Goal: Task Accomplishment & Management: Use online tool/utility

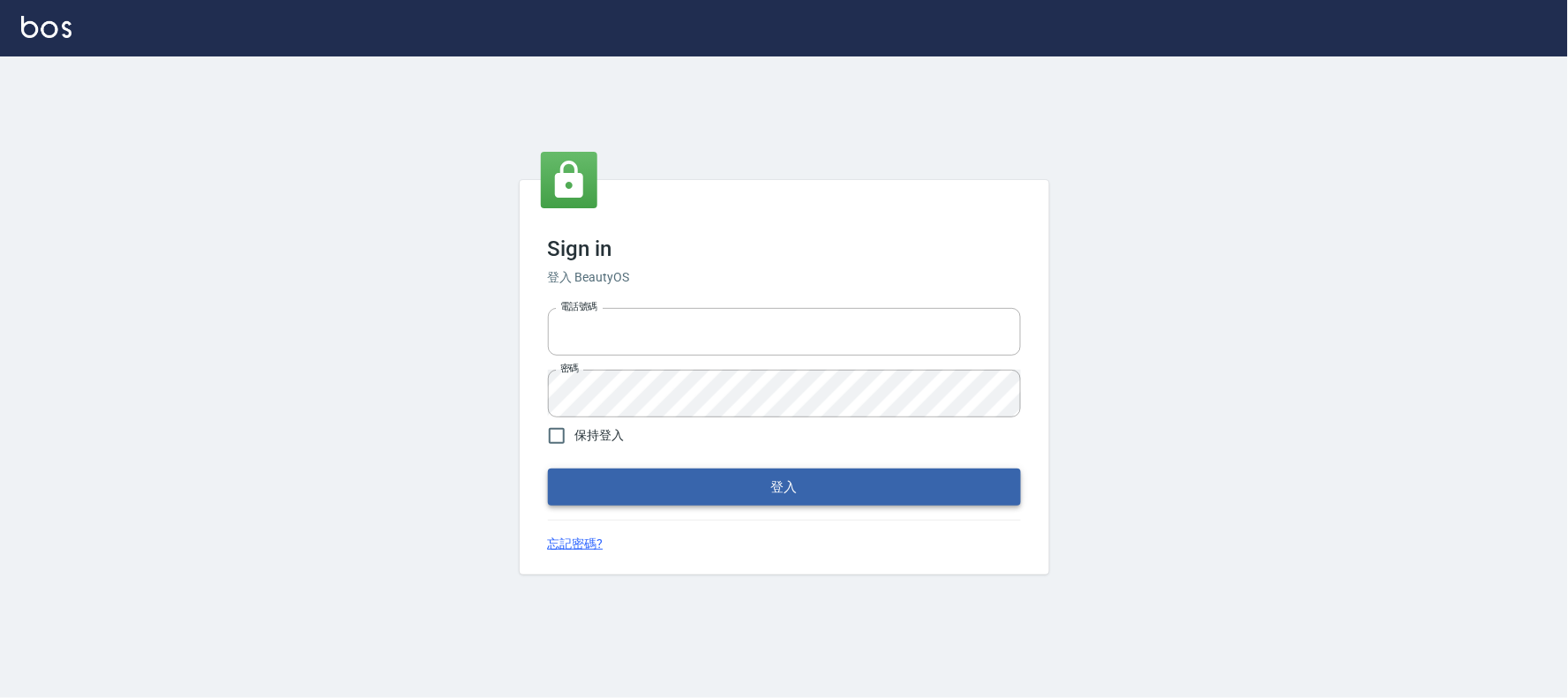
type input "032805930"
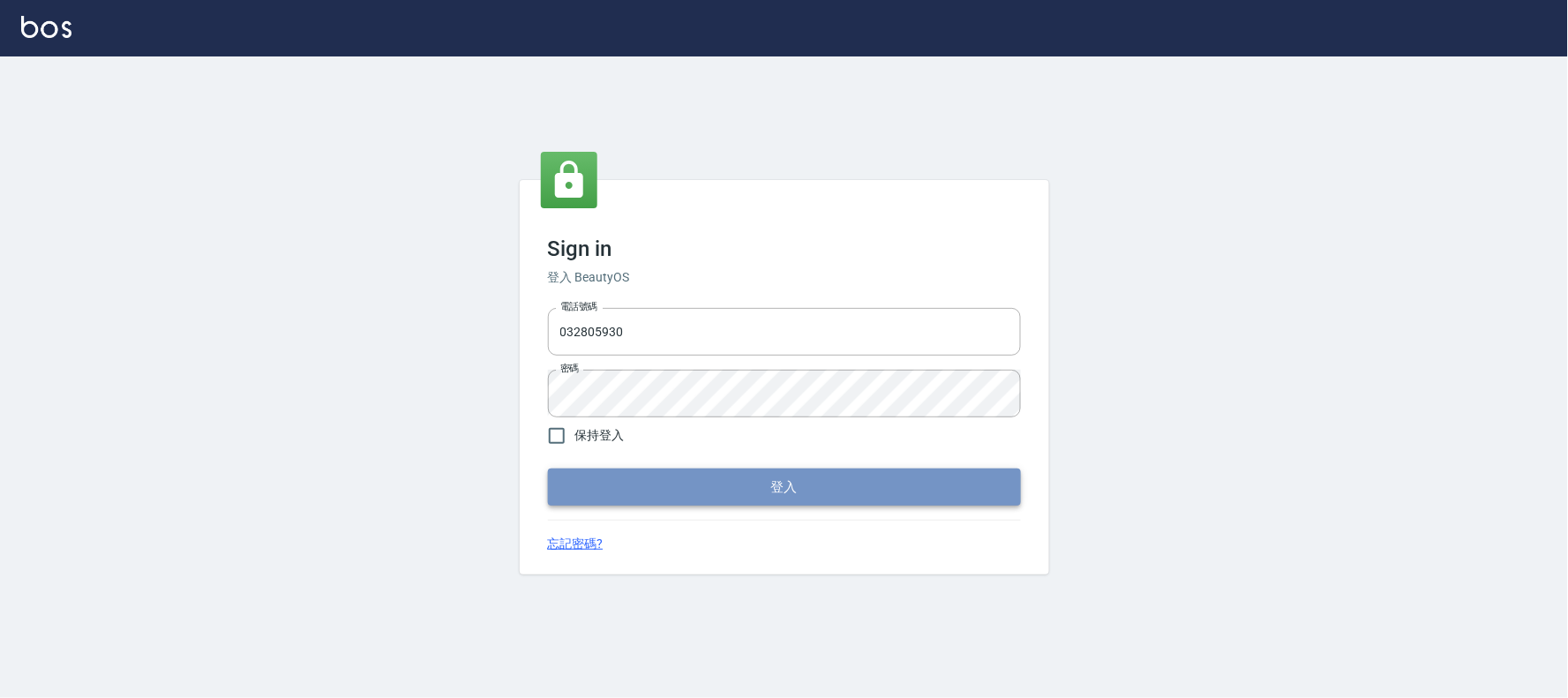
click at [779, 492] on button "登入" at bounding box center [784, 487] width 473 height 37
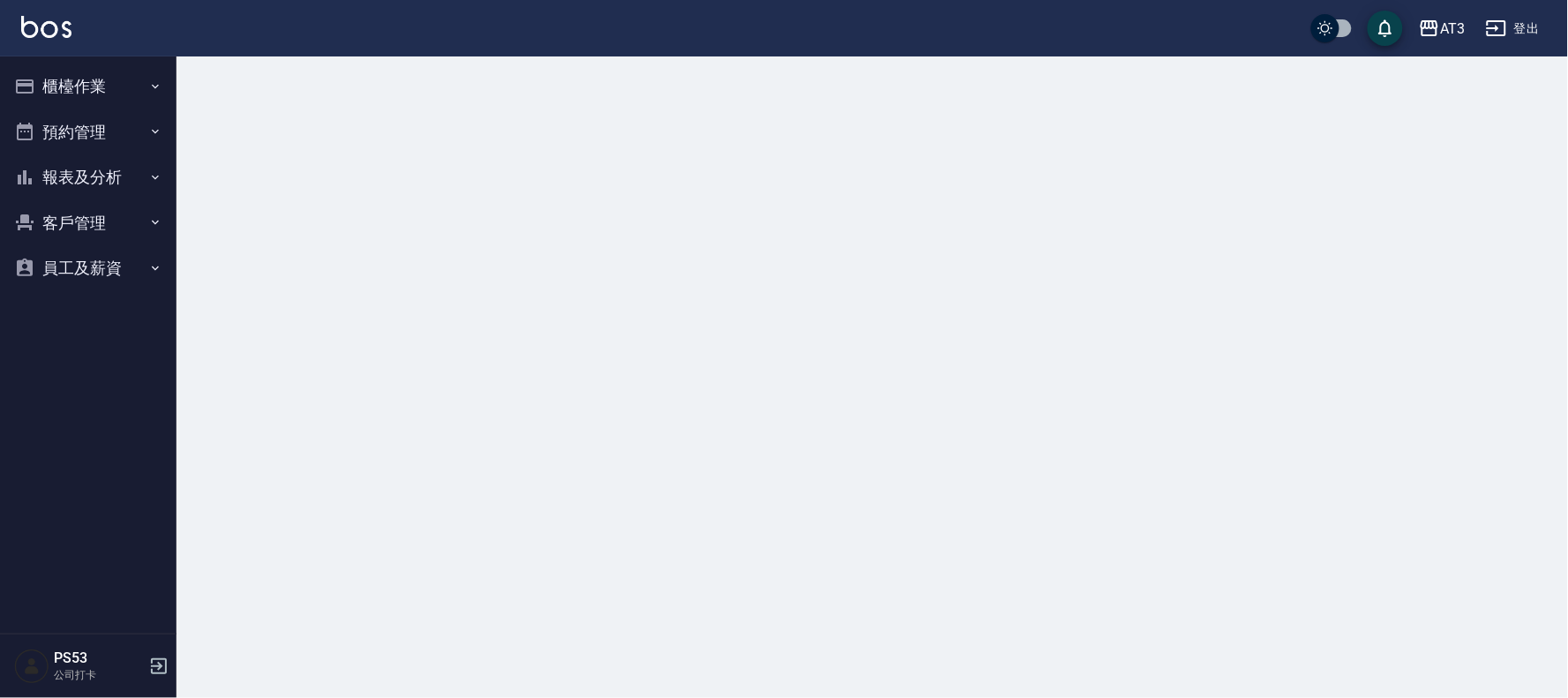
click at [48, 80] on button "櫃檯作業" at bounding box center [88, 87] width 162 height 46
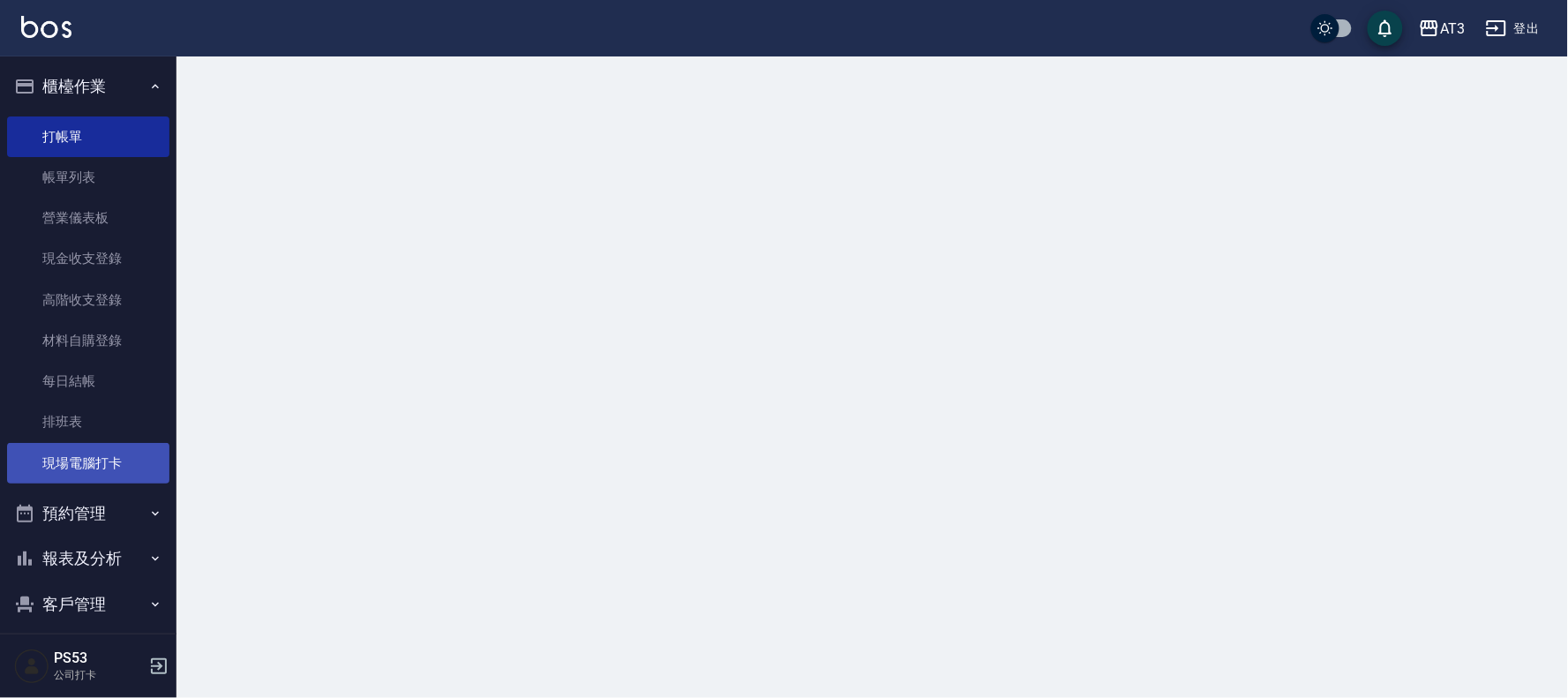
click at [104, 468] on link "現場電腦打卡" at bounding box center [88, 463] width 162 height 41
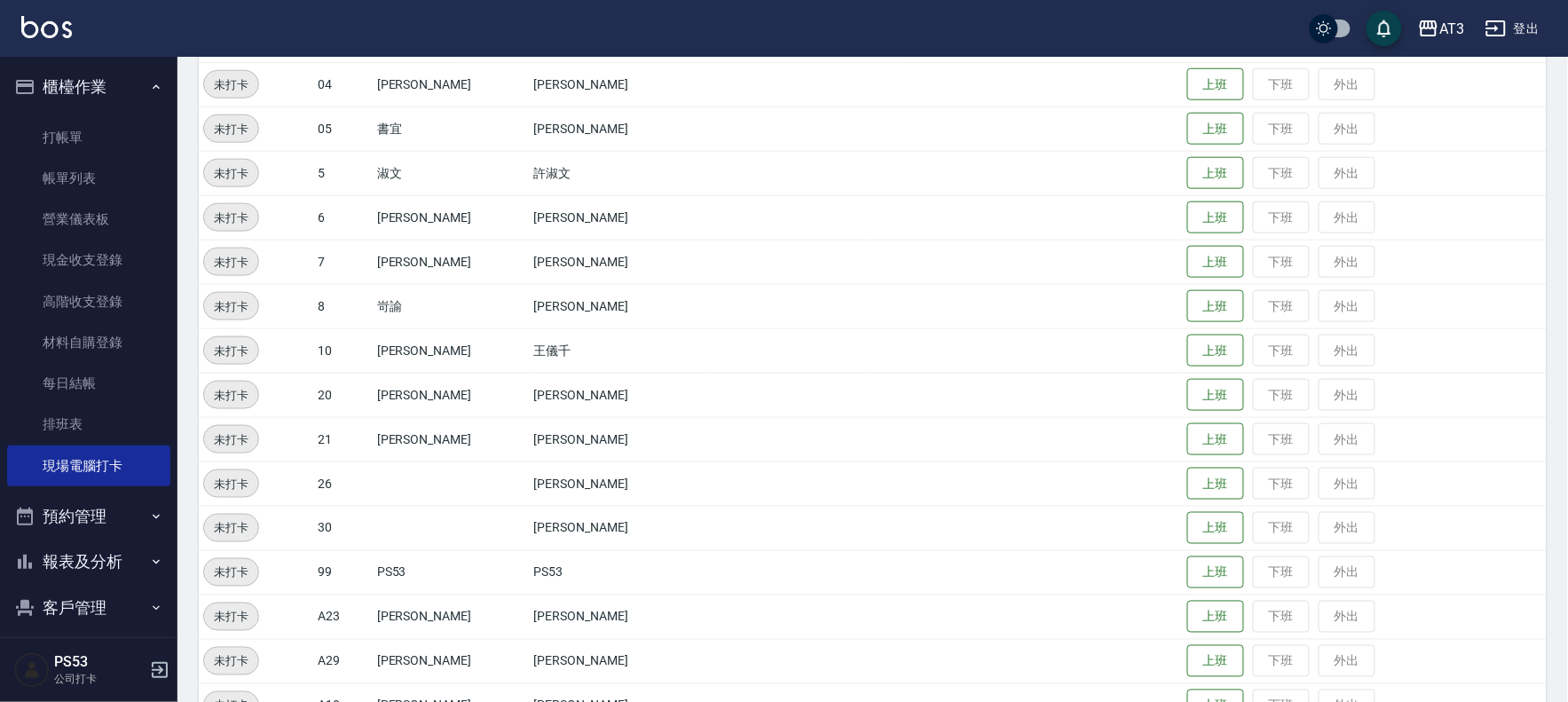
scroll to position [492, 0]
click at [1187, 306] on button "上班" at bounding box center [1215, 305] width 56 height 31
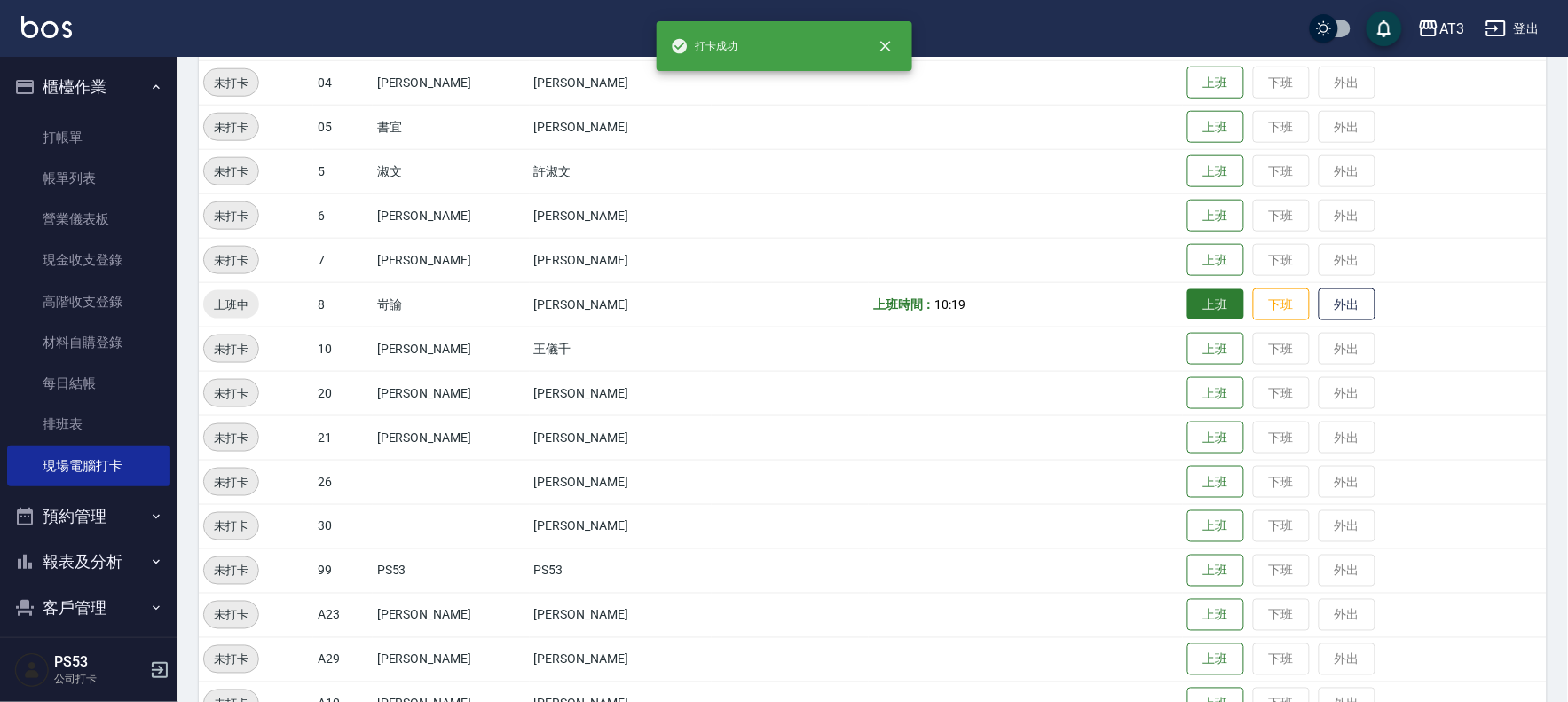
scroll to position [491, 0]
